Goal: Check status: Check status

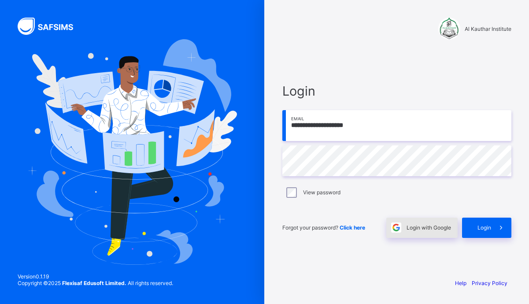
type input "**********"
click at [418, 230] on span "Login with Google" at bounding box center [429, 227] width 44 height 7
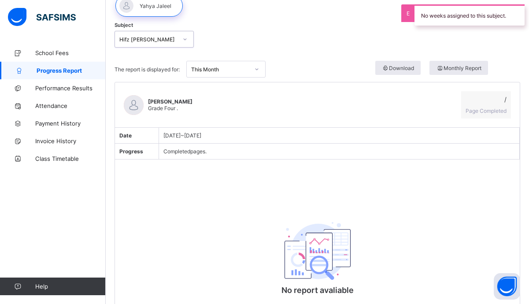
scroll to position [37, 0]
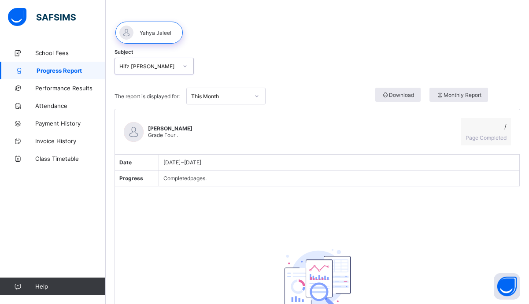
click at [194, 97] on div "This Month" at bounding box center [220, 96] width 58 height 7
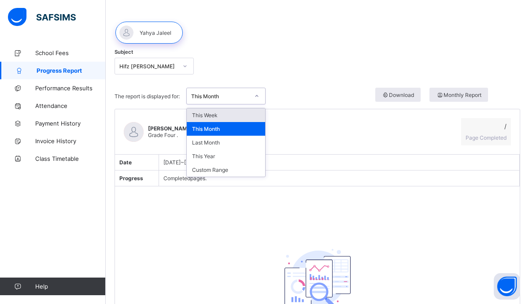
click at [200, 113] on div "This Week" at bounding box center [226, 115] width 78 height 14
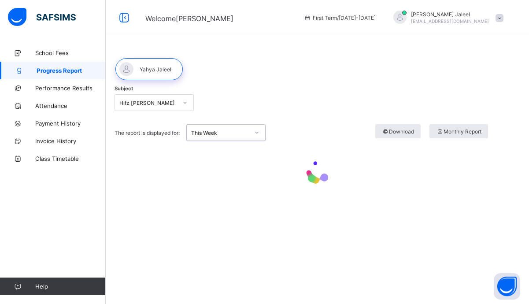
scroll to position [0, 0]
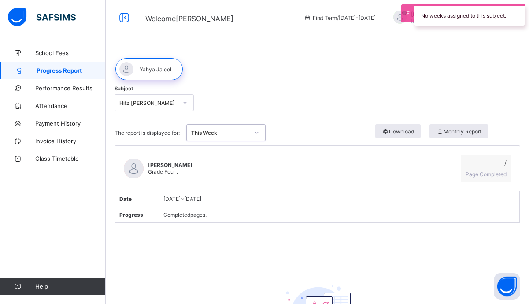
click at [161, 105] on div "Hifz Jeem" at bounding box center [148, 103] width 58 height 7
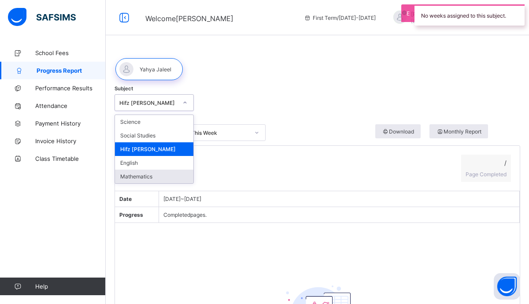
click at [141, 175] on div "Mathematics" at bounding box center [154, 177] width 78 height 14
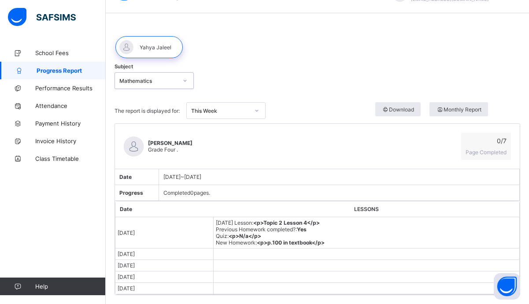
scroll to position [21, 0]
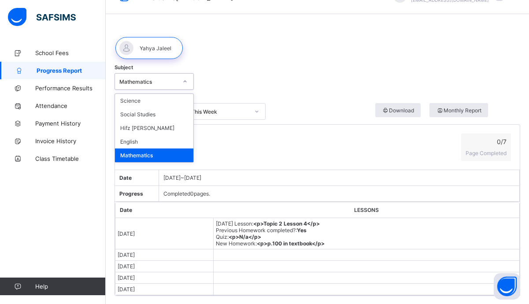
click at [174, 84] on div "Mathematics" at bounding box center [148, 81] width 58 height 7
click at [146, 130] on div "Hifz Jeem" at bounding box center [154, 128] width 78 height 14
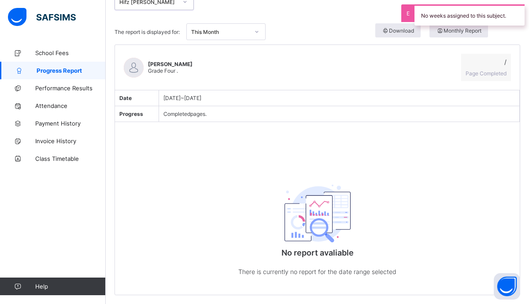
scroll to position [100, 0]
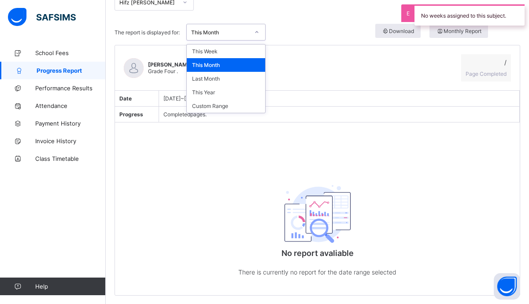
click at [247, 32] on div "This Month" at bounding box center [220, 32] width 58 height 7
click at [230, 64] on div "This Month" at bounding box center [226, 65] width 78 height 14
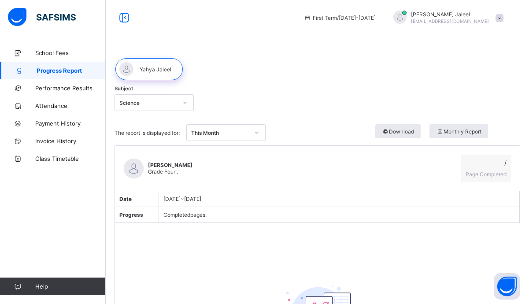
scroll to position [100, 0]
